Goal: Information Seeking & Learning: Stay updated

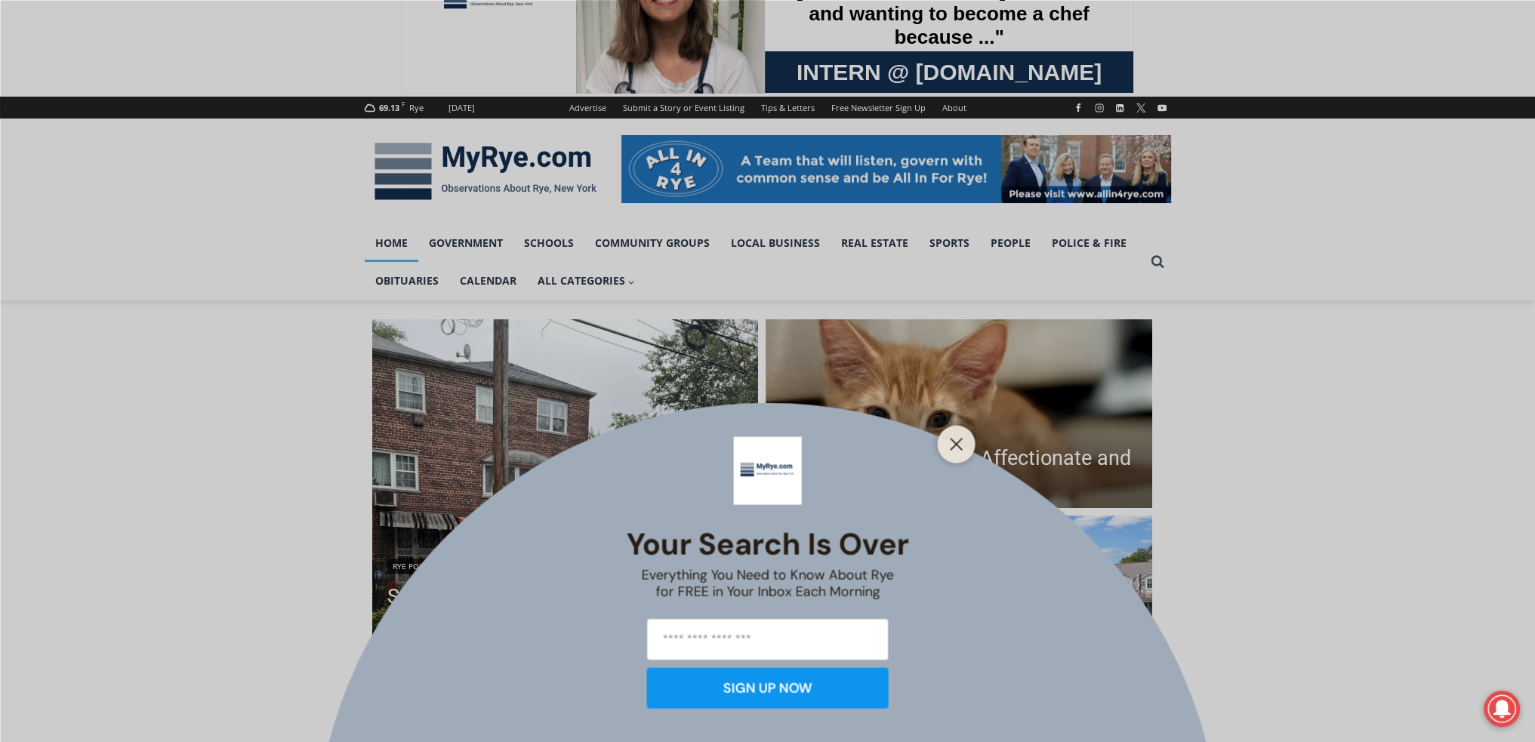
scroll to position [176, 0]
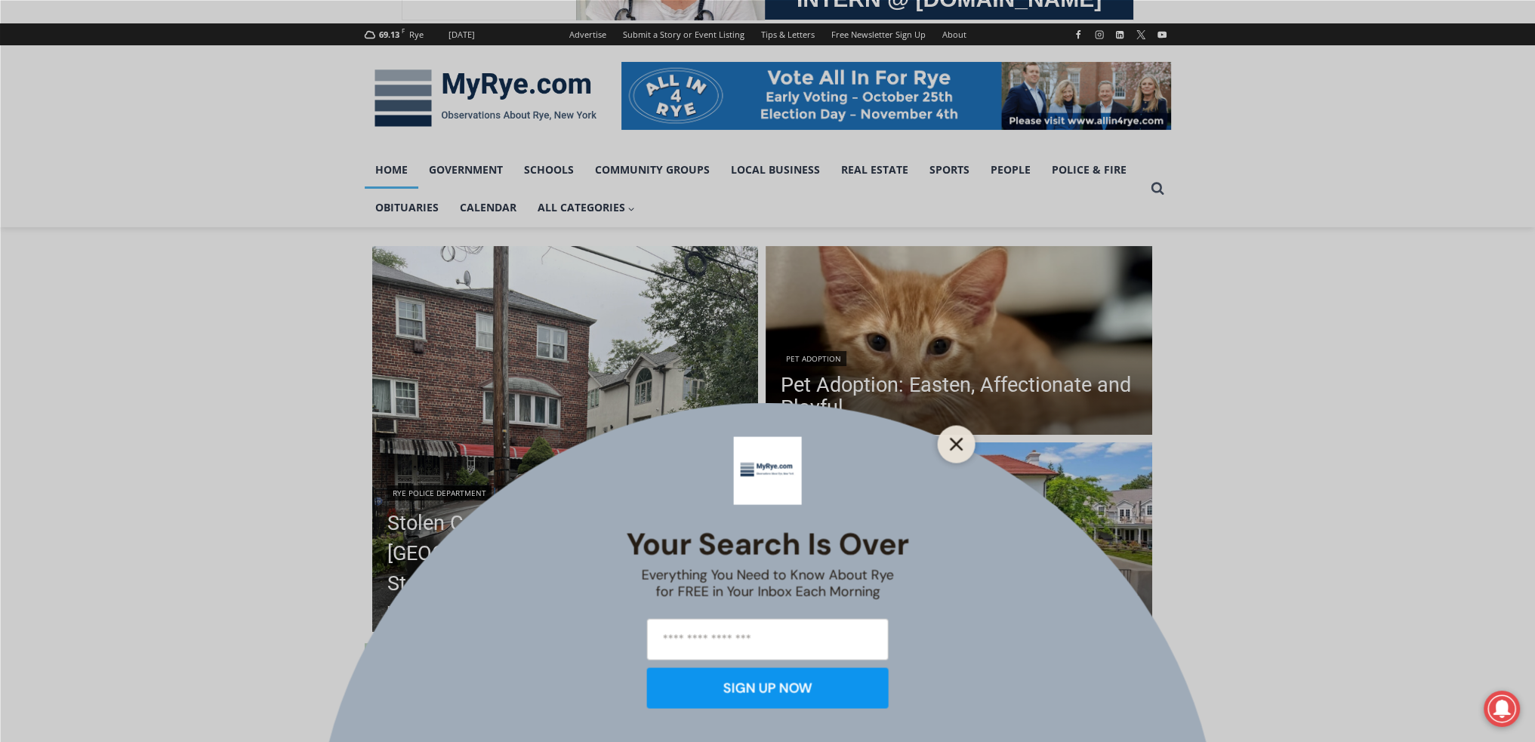
click at [948, 443] on button "Close" at bounding box center [956, 443] width 21 height 21
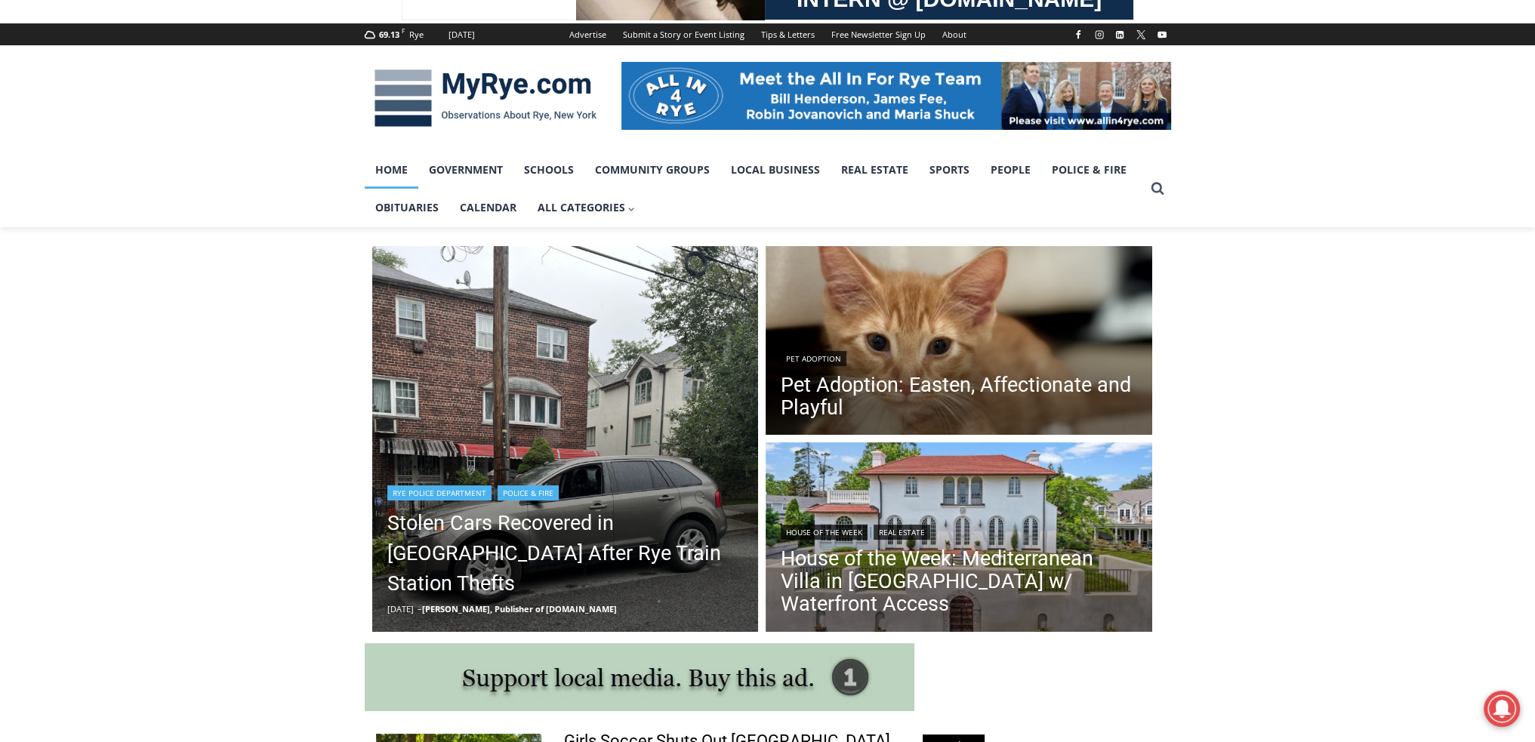
click at [682, 501] on header "Rye Police Department | Police & Fire Stolen Cars Recovered in [GEOGRAPHIC_DATA…" at bounding box center [565, 549] width 387 height 167
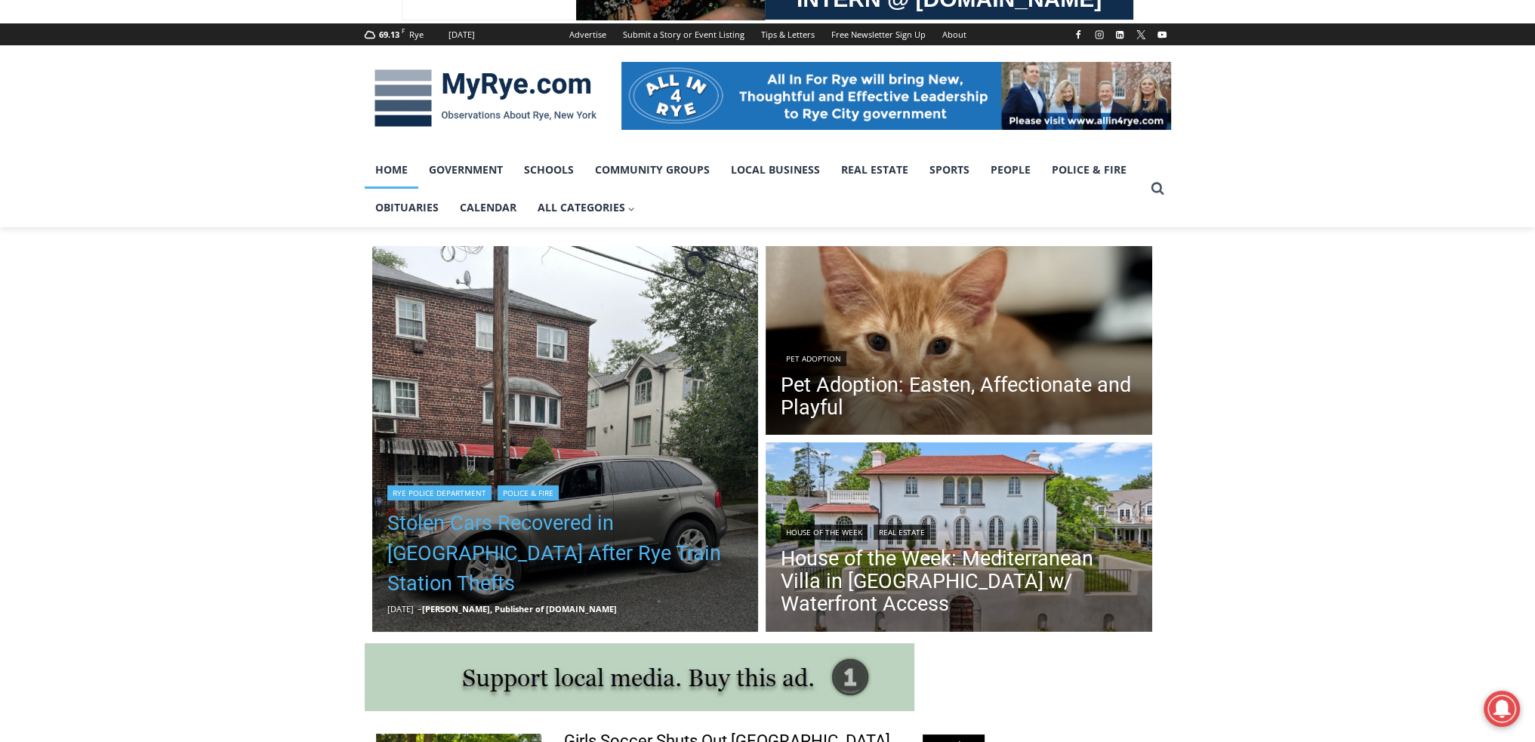
click at [620, 549] on link "Stolen Cars Recovered in [GEOGRAPHIC_DATA] After Rye Train Station Thefts" at bounding box center [565, 553] width 356 height 91
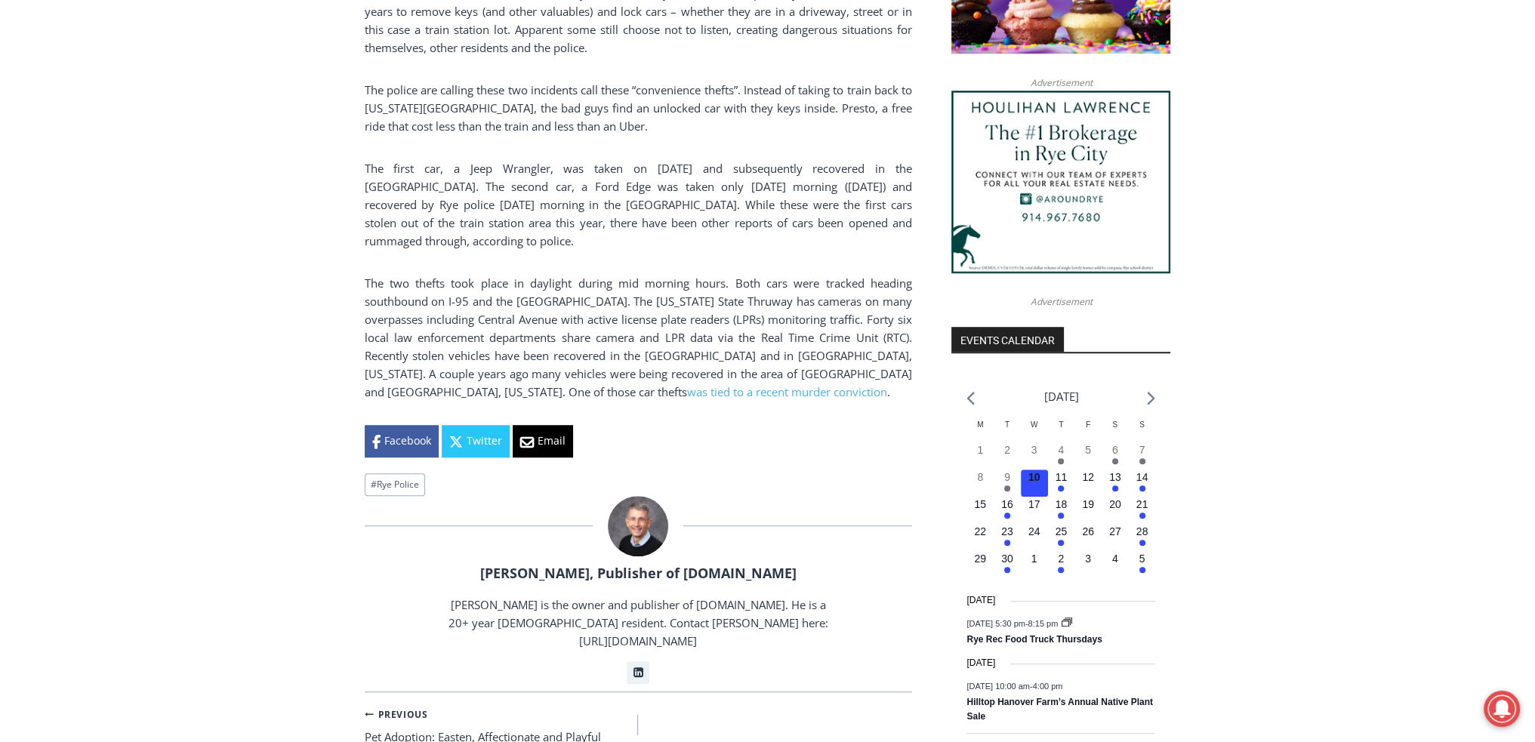
scroll to position [1409, 0]
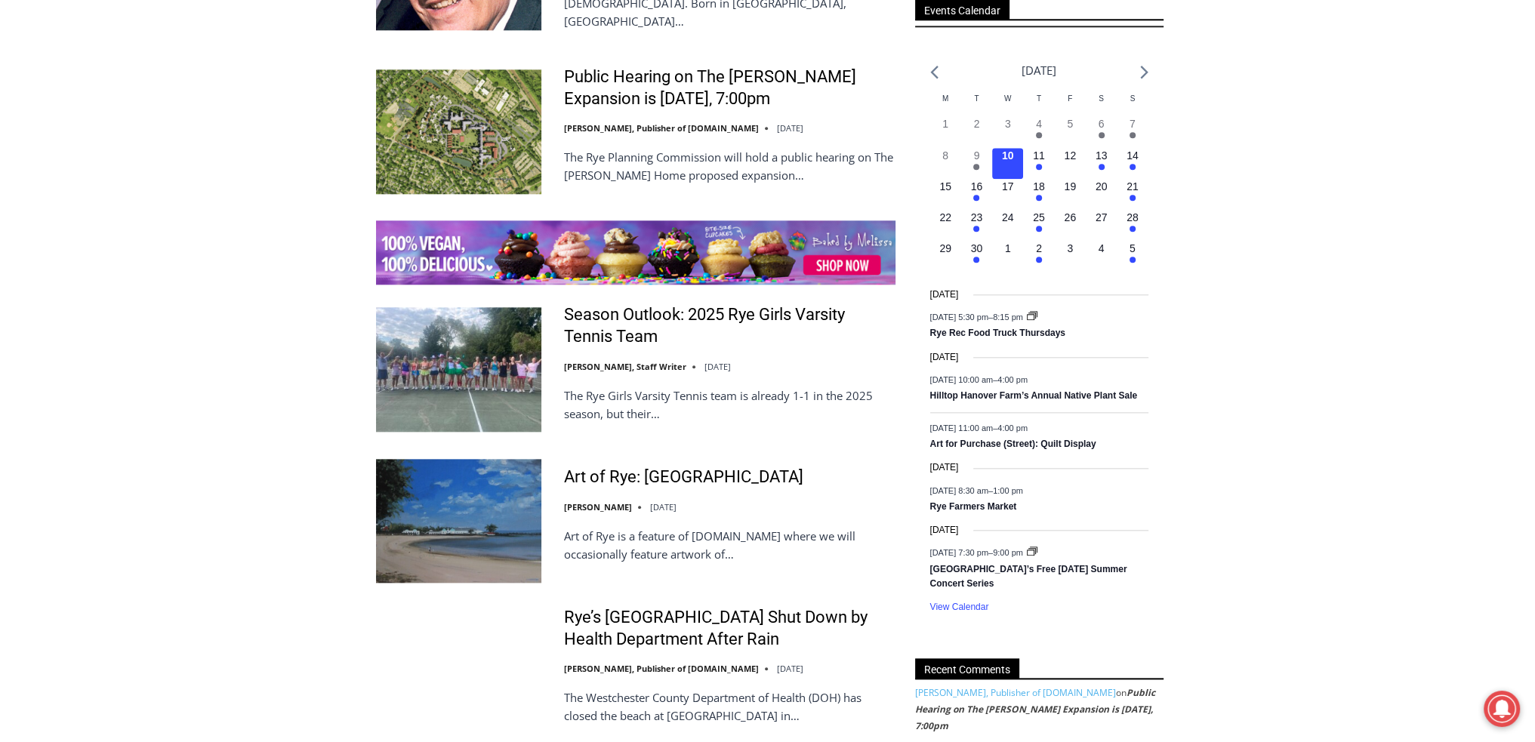
scroll to position [2290, 0]
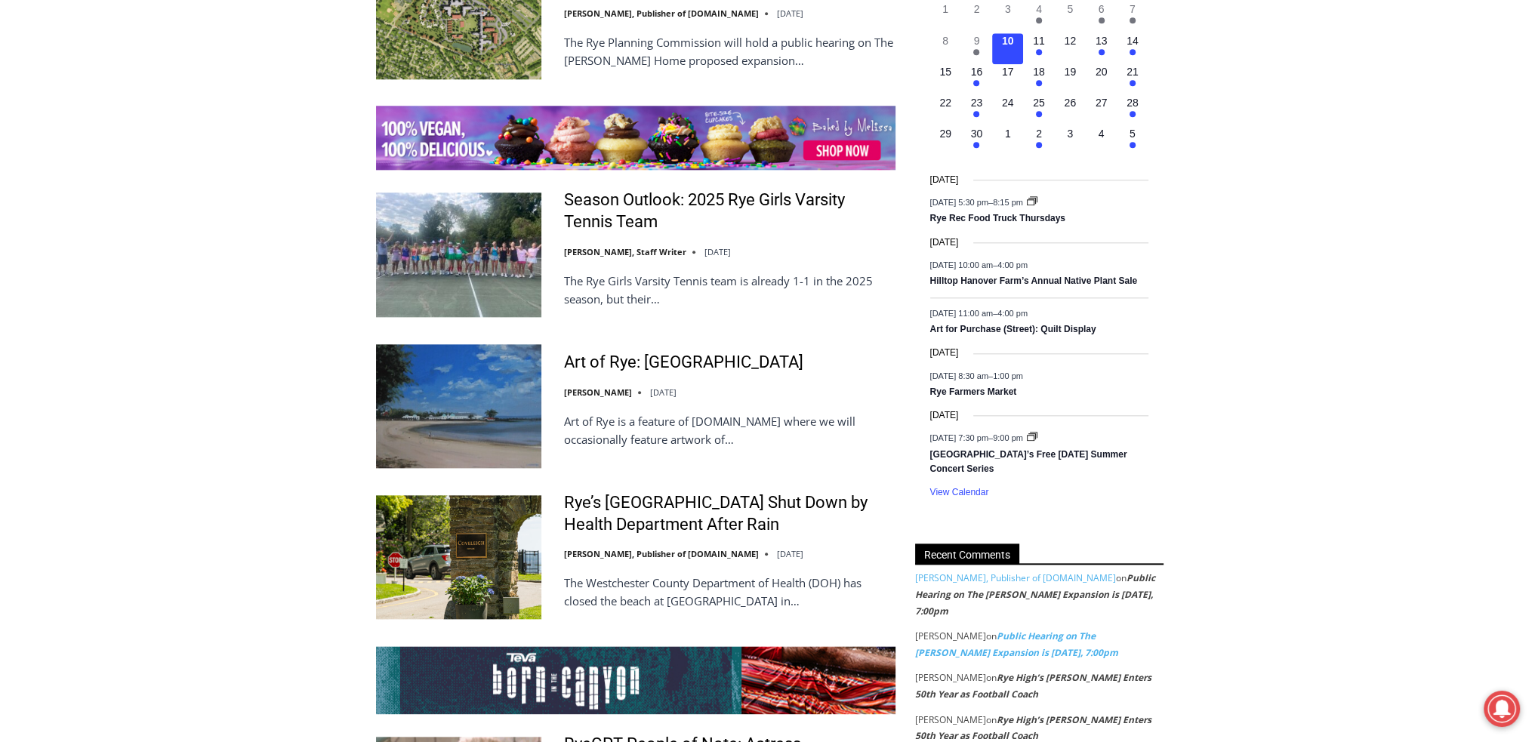
click at [1015, 630] on link "Public Hearing on The [PERSON_NAME] Expansion is [DATE], 7:00pm" at bounding box center [1016, 644] width 203 height 29
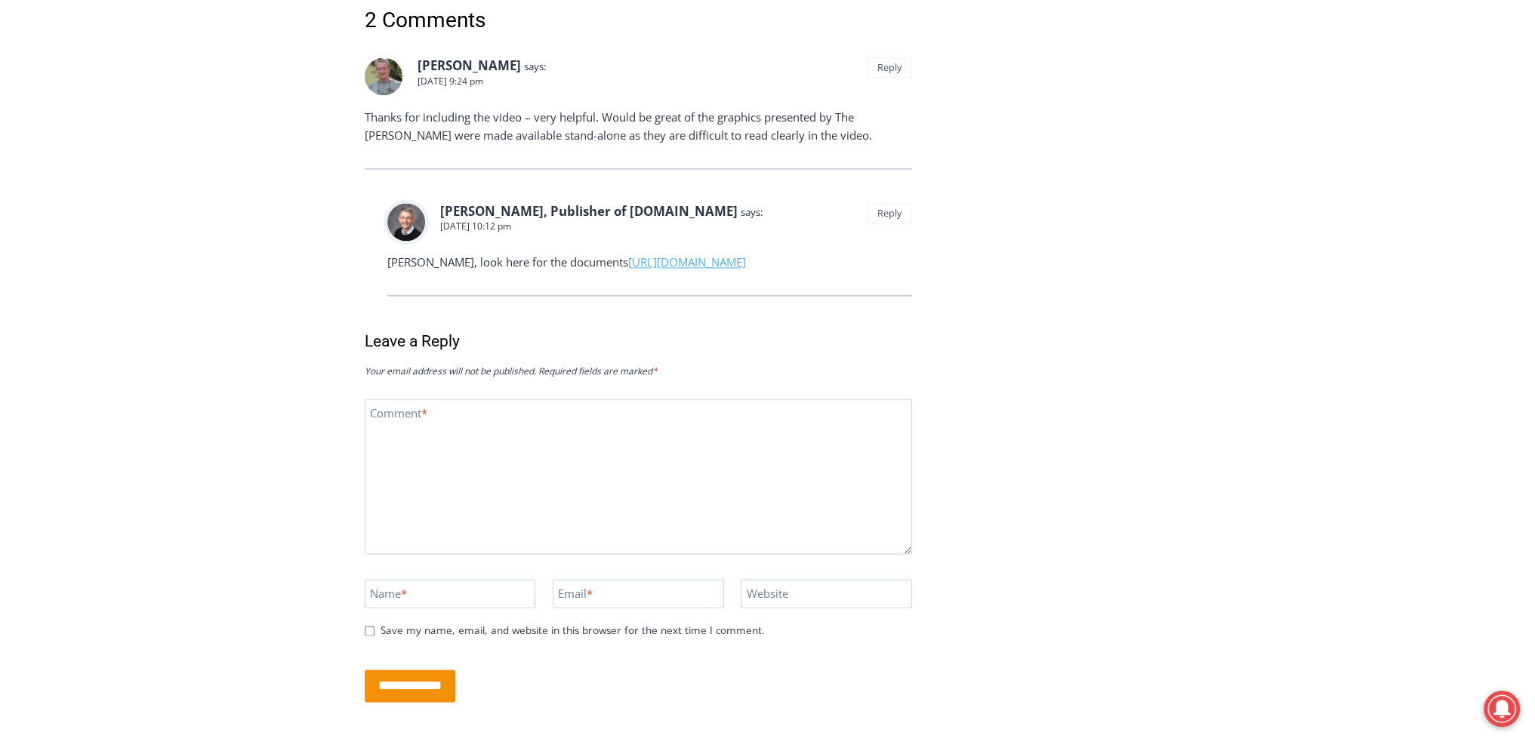
scroll to position [2827, 0]
